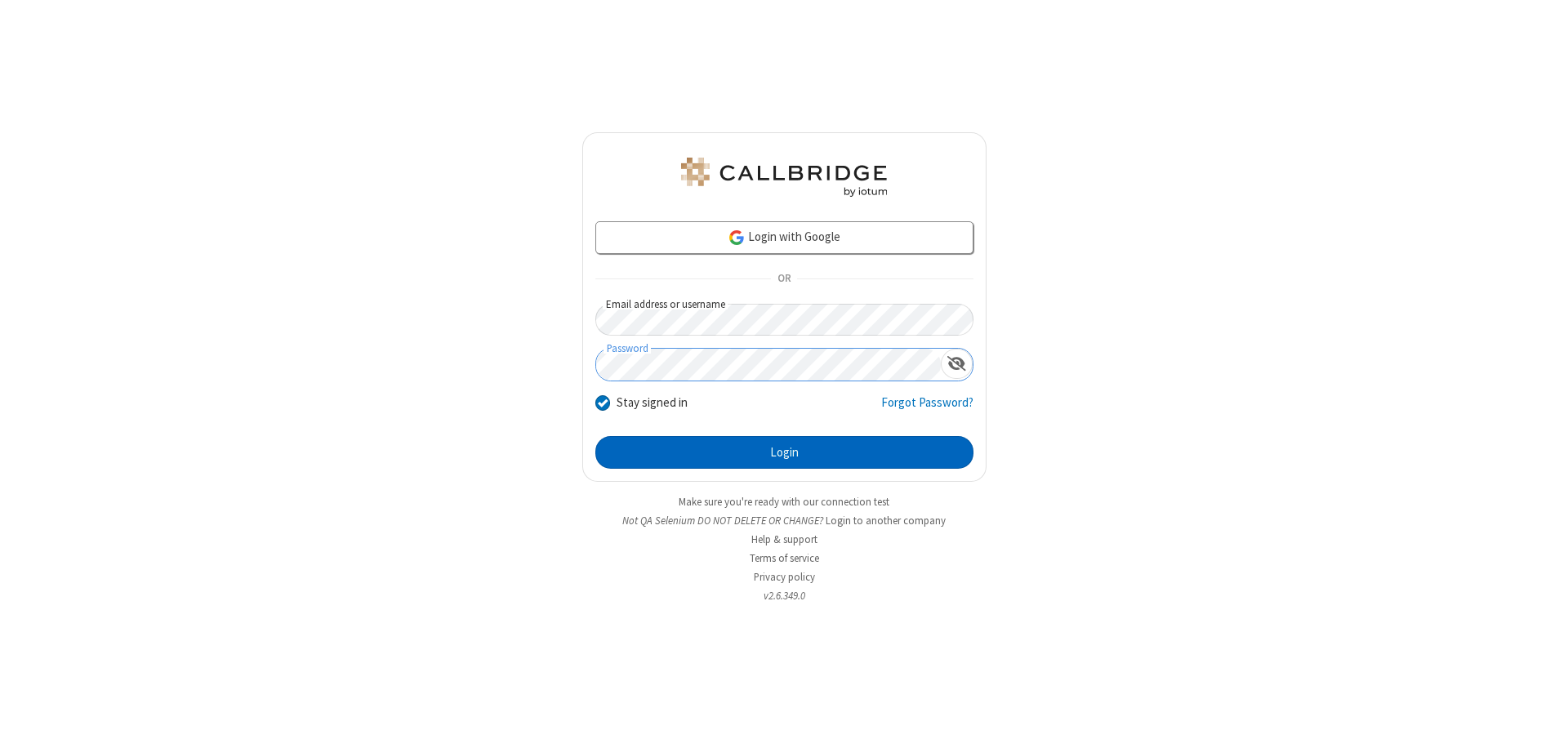
click at [784, 452] on button "Login" at bounding box center [784, 452] width 378 height 32
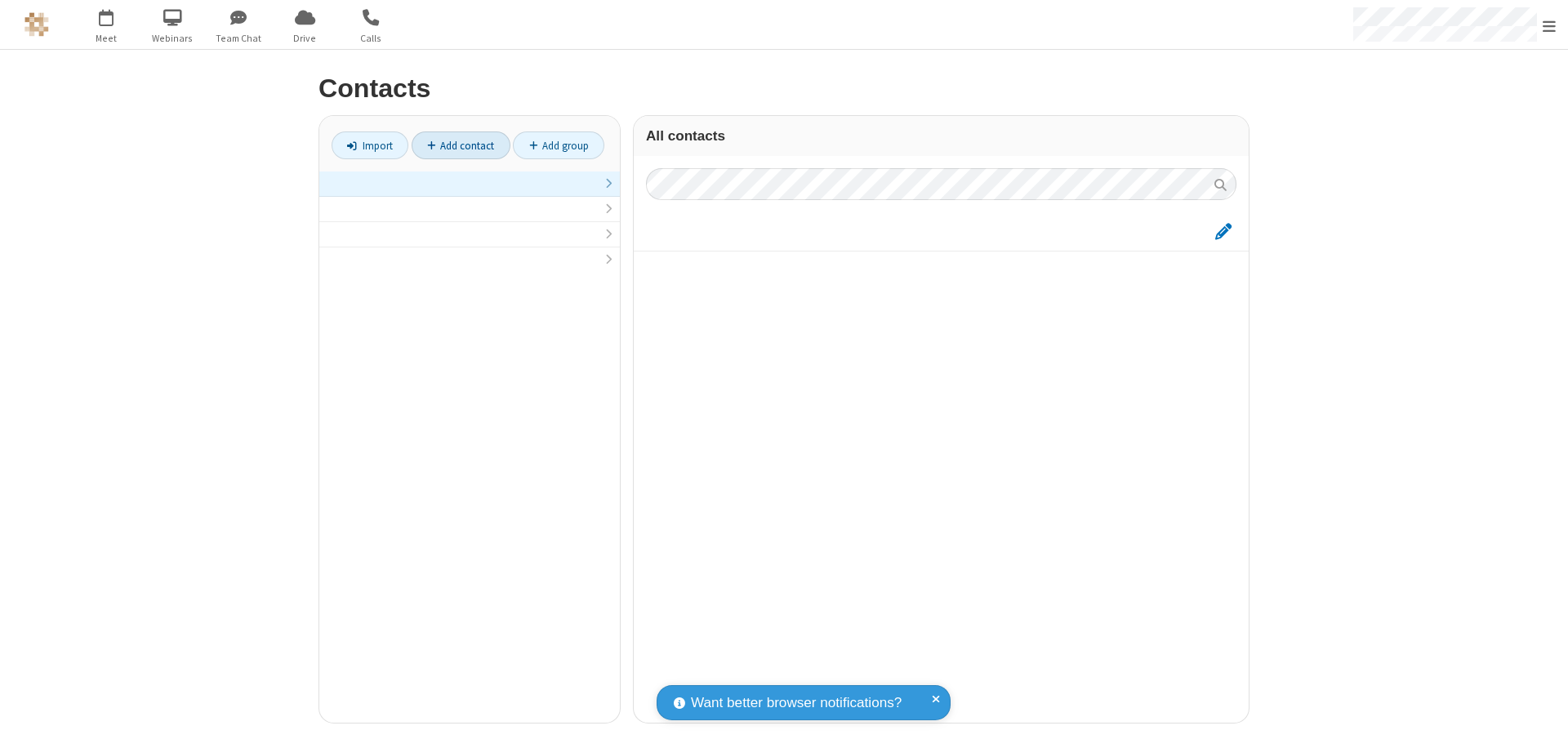
click at [461, 145] on link "Add contact" at bounding box center [461, 145] width 99 height 27
